Goal: Information Seeking & Learning: Learn about a topic

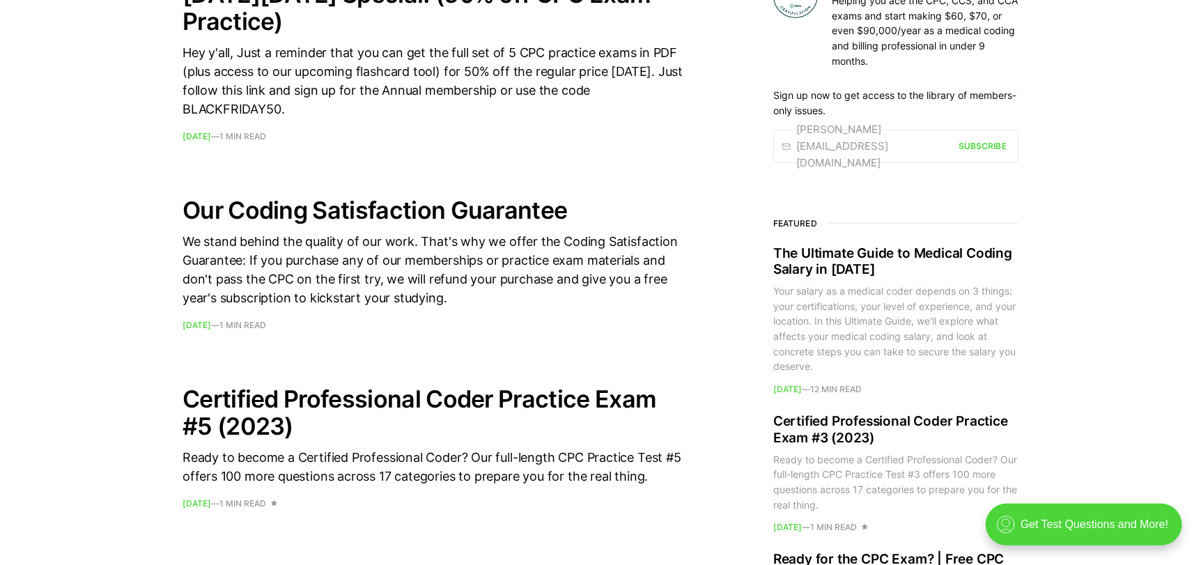
scroll to position [1044, 0]
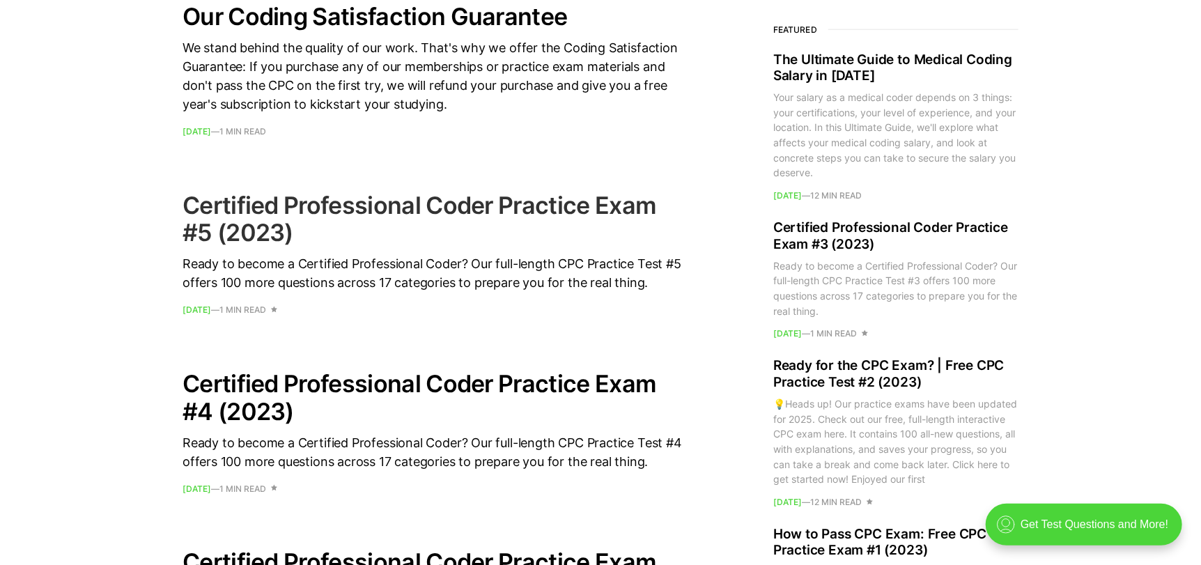
click at [328, 208] on h2 "Certified Professional Coder Practice Exam #5 (2023)" at bounding box center [434, 219] width 502 height 54
click at [416, 203] on h2 "Certified Professional Coder Practice Exam #5 (2023)" at bounding box center [434, 219] width 502 height 54
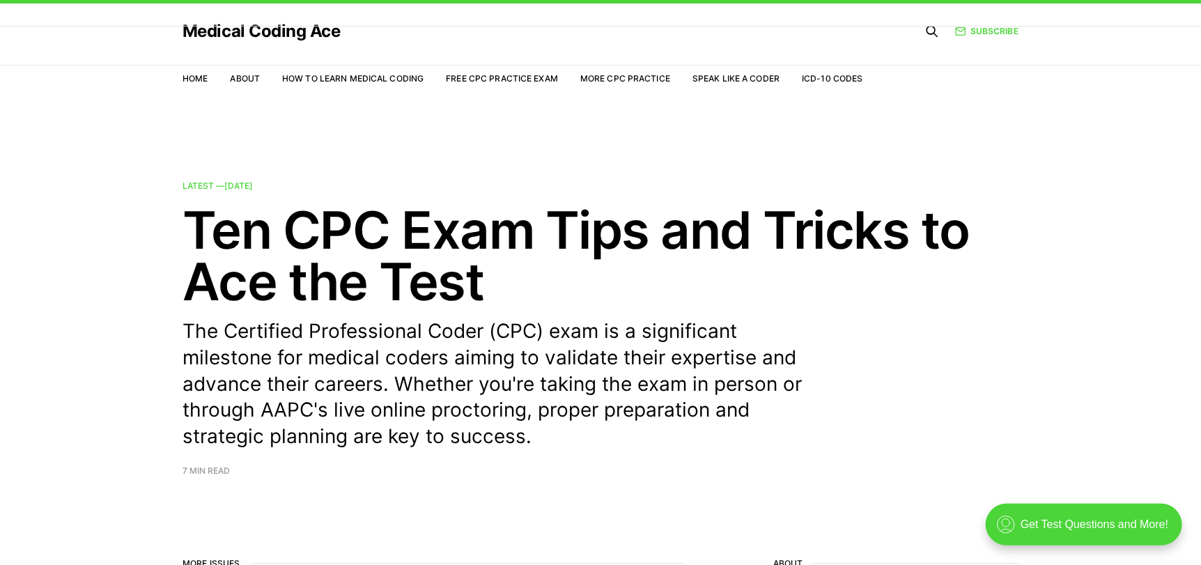
scroll to position [0, 0]
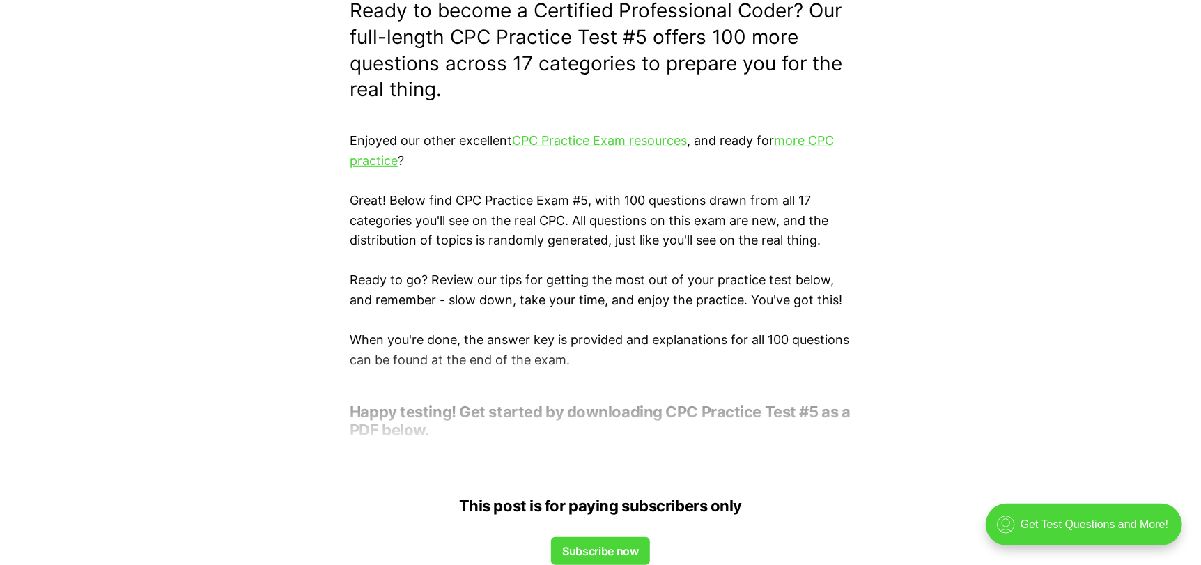
scroll to position [418, 0]
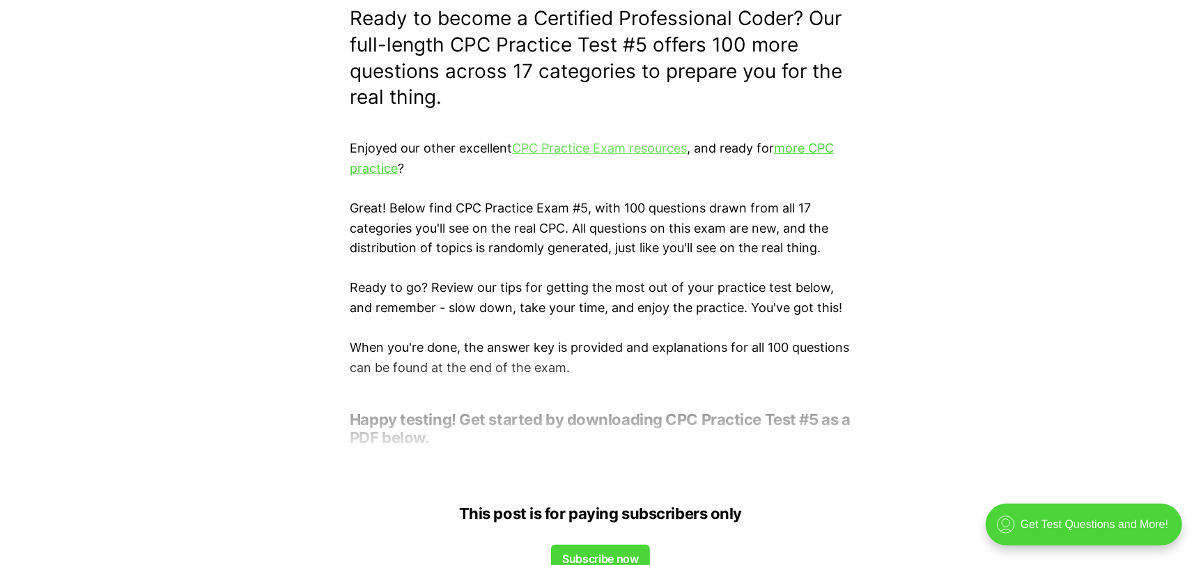
click at [603, 150] on link "CPC Practice Exam resources" at bounding box center [599, 148] width 175 height 15
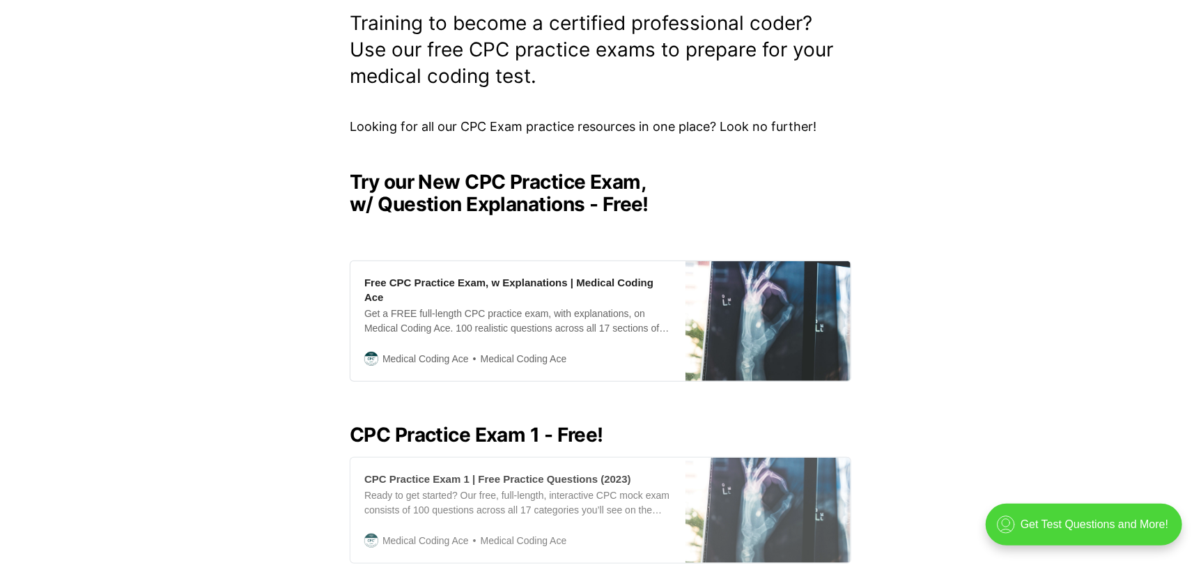
scroll to position [208, 0]
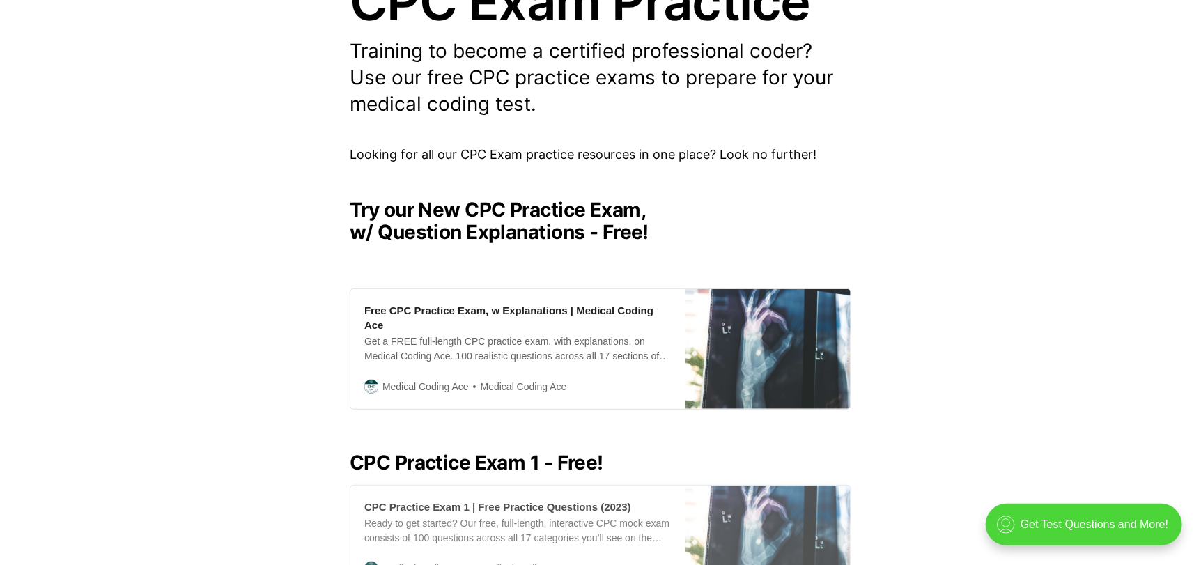
click at [518, 499] on div "CPC Practice Exam 1 | Free Practice Questions (2023)" at bounding box center [497, 506] width 267 height 15
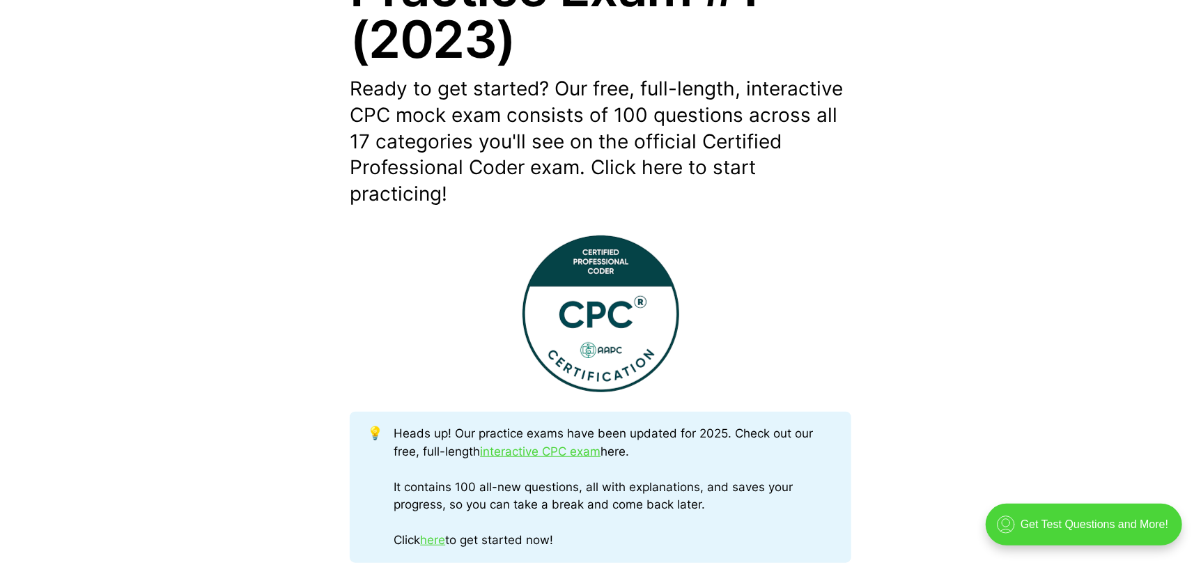
scroll to position [696, 0]
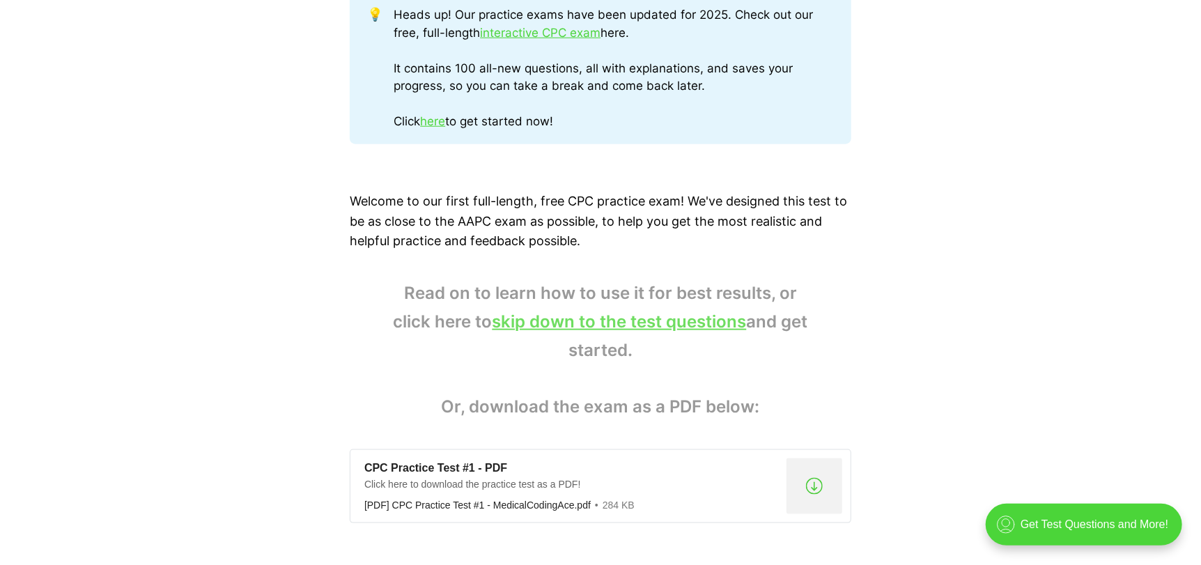
click at [582, 316] on link "skip down to the test questions" at bounding box center [620, 321] width 254 height 20
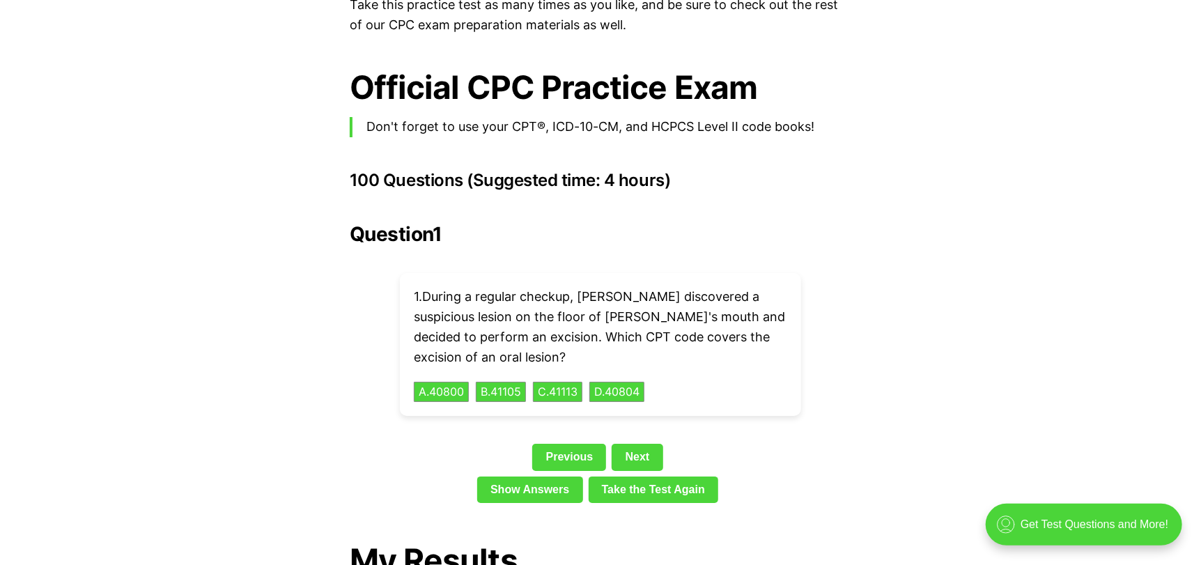
scroll to position [2982, 0]
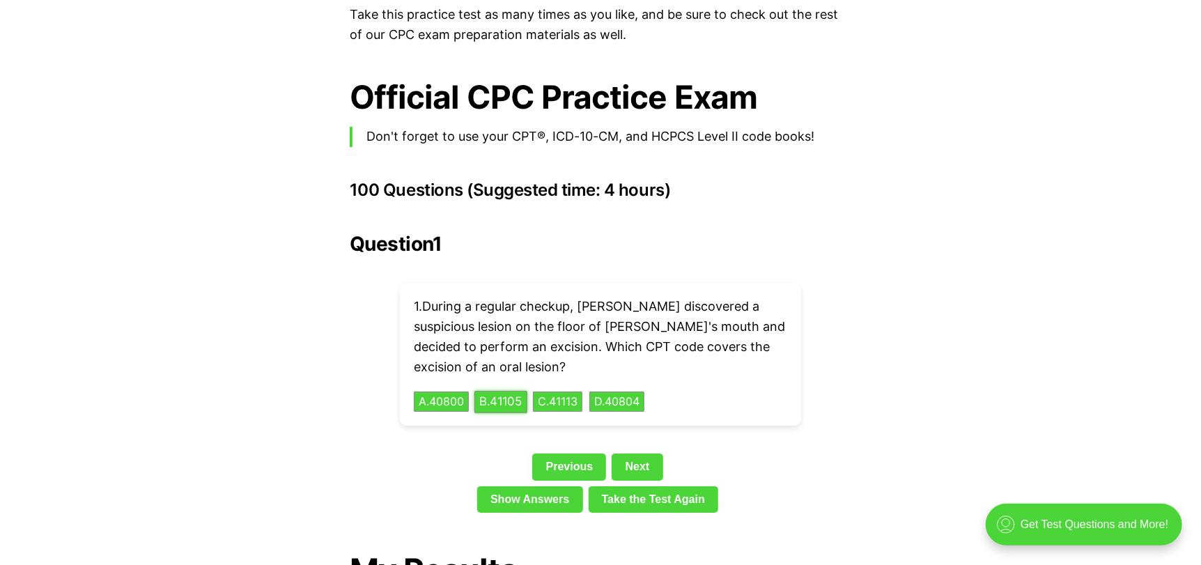
click at [518, 391] on button "B . 41105" at bounding box center [500, 402] width 53 height 22
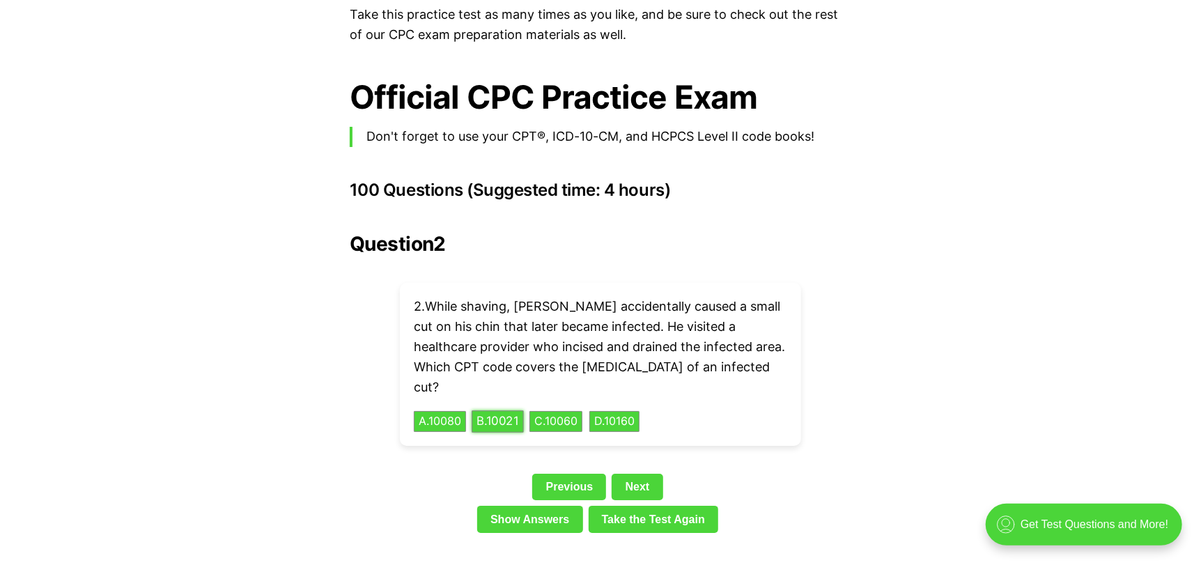
click at [516, 411] on button "B . 10021" at bounding box center [498, 422] width 52 height 22
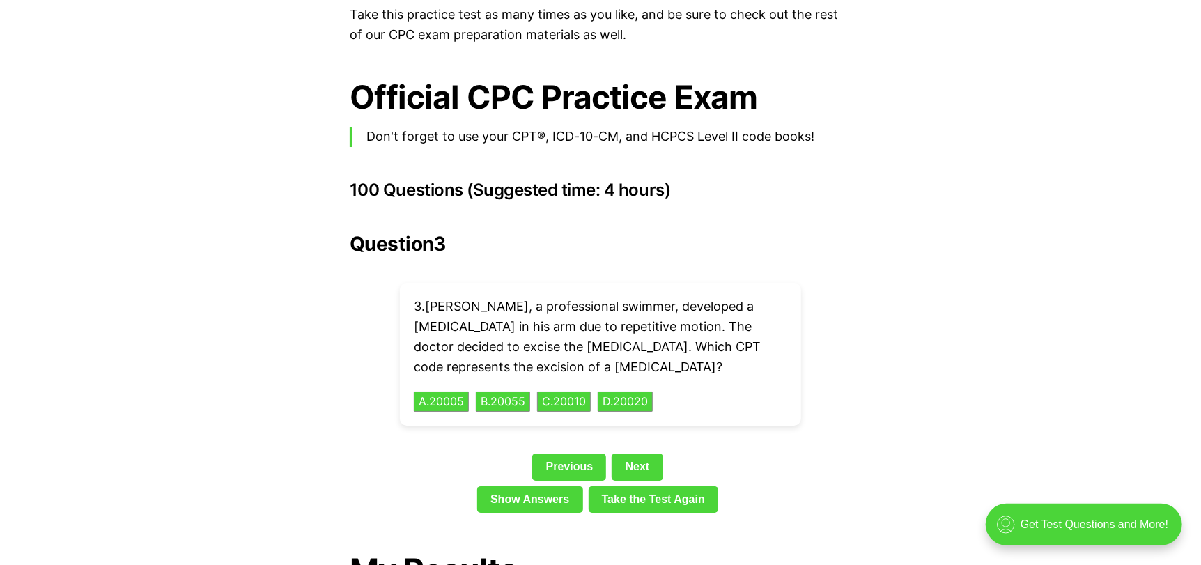
click at [515, 378] on div "3 . Lucas, a professional swimmer, developed a cyst in his arm due to repetitiv…" at bounding box center [600, 354] width 401 height 143
click at [515, 391] on button "B . 20055" at bounding box center [502, 402] width 57 height 22
click at [516, 362] on div "4 . Ella's doctor suspected she might have diabetes. He ordered a Hemoglobin A1…" at bounding box center [600, 354] width 401 height 143
click at [511, 391] on button "B . 83033" at bounding box center [502, 402] width 57 height 22
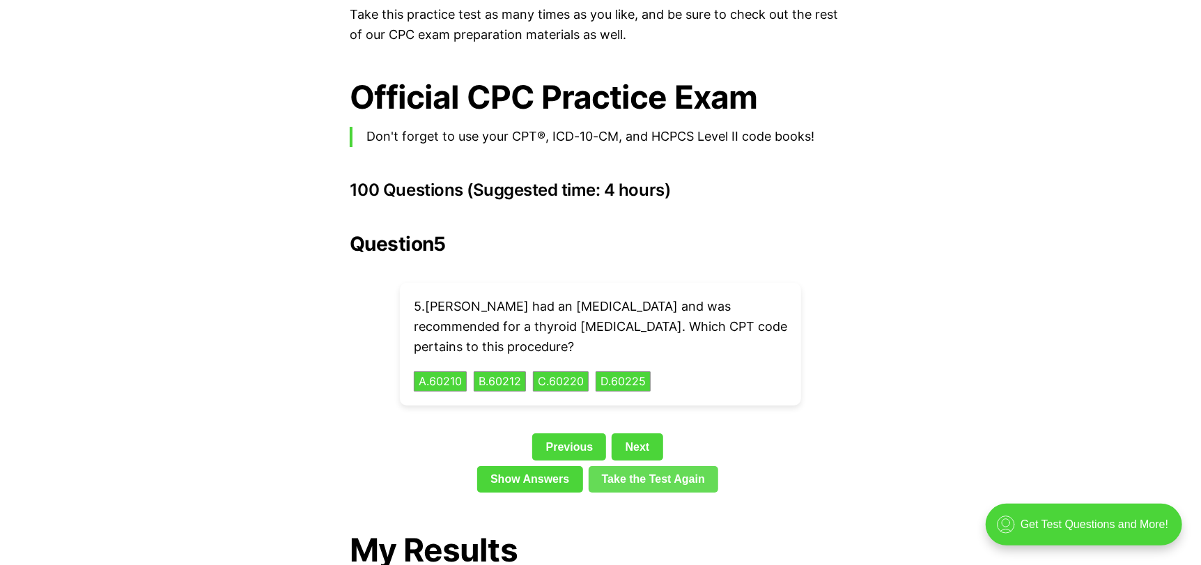
click at [621, 466] on link "Take the Test Again" at bounding box center [654, 479] width 130 height 26
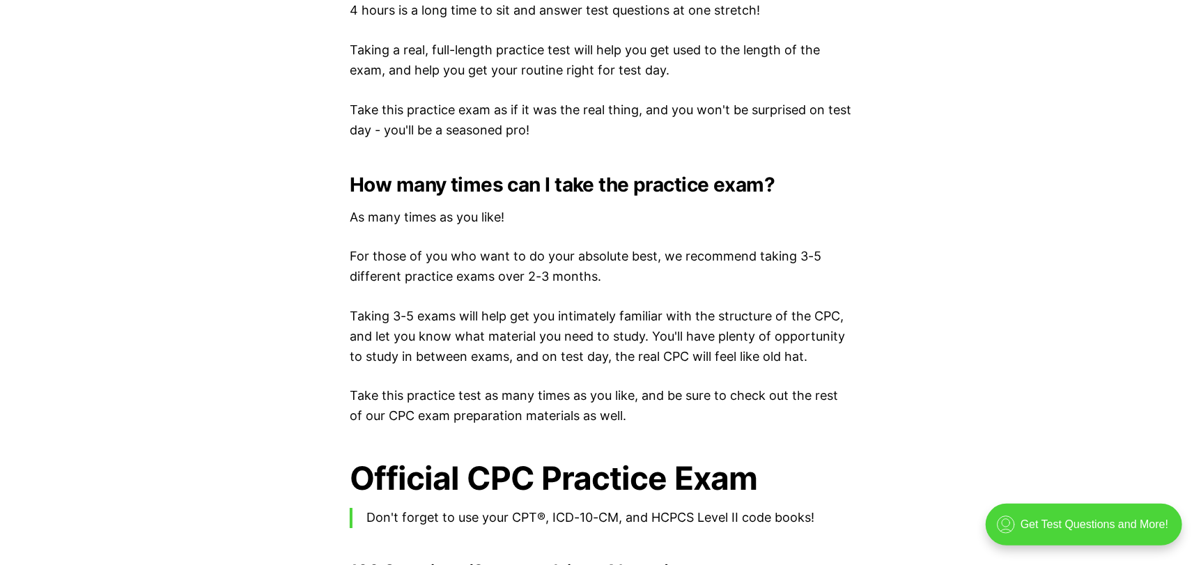
scroll to position [2597, 0]
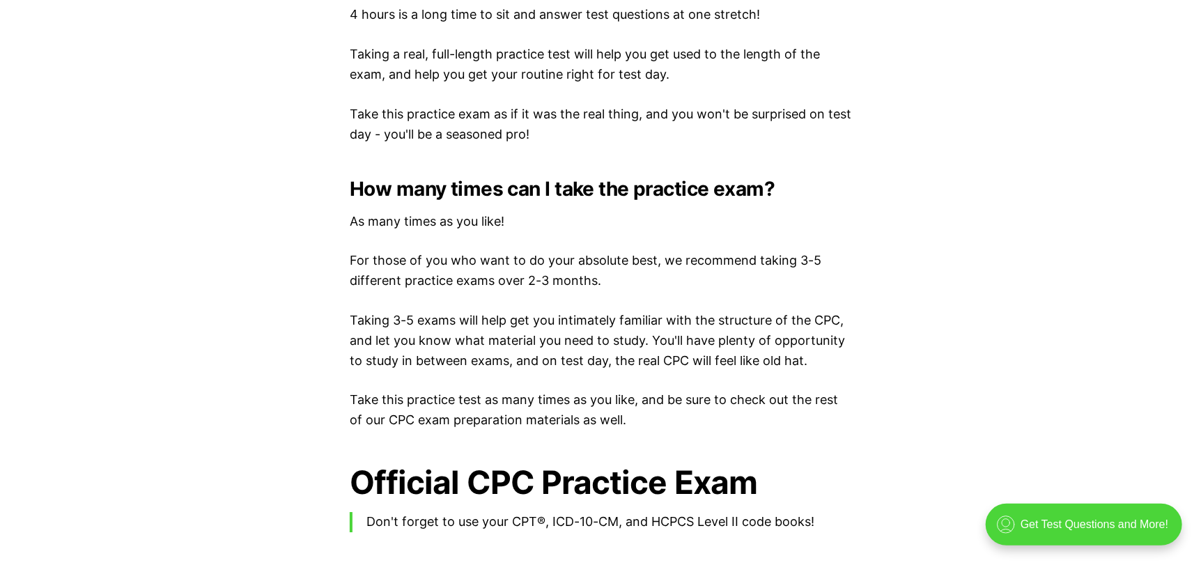
scroll to position [3192, 0]
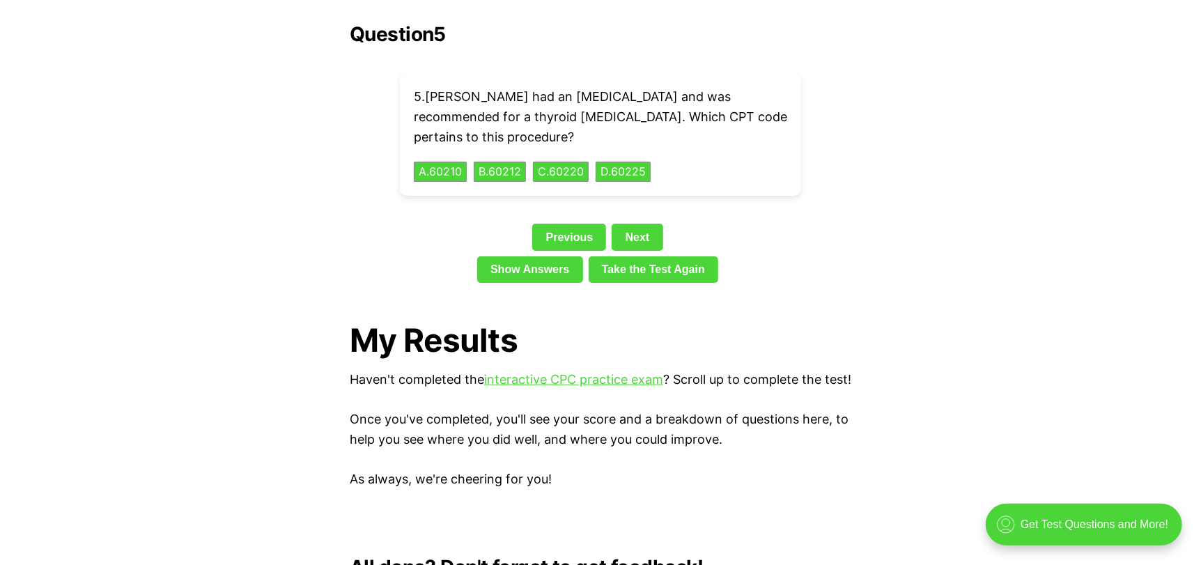
scroll to position [766, 0]
